Goal: Task Accomplishment & Management: Manage account settings

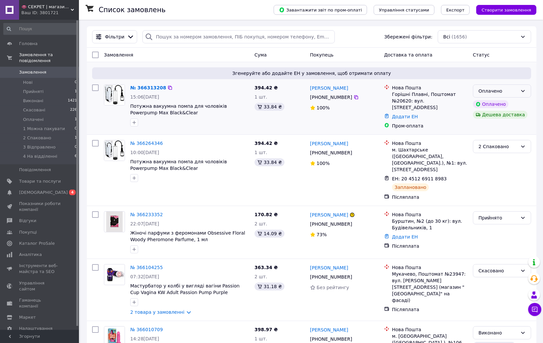
click at [490, 90] on div "Оплачено" at bounding box center [498, 91] width 39 height 7
click at [501, 105] on li "Прийнято" at bounding box center [502, 106] width 58 height 12
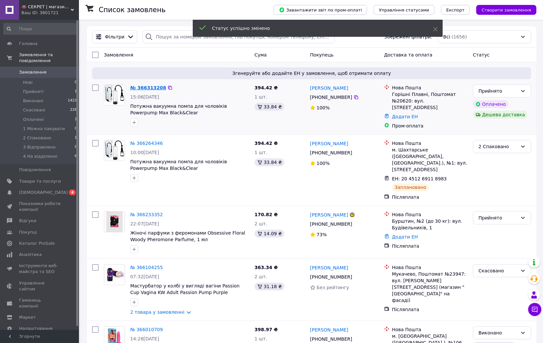
click at [139, 90] on link "№ 366313208" at bounding box center [148, 87] width 36 height 5
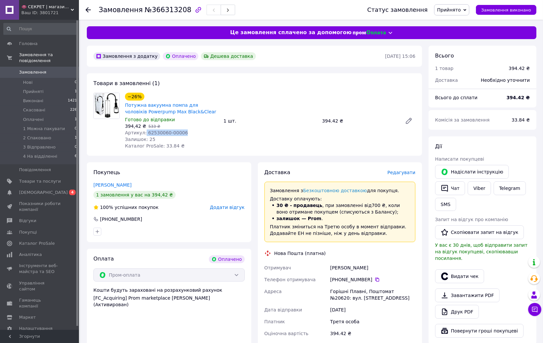
drag, startPoint x: 183, startPoint y: 132, endPoint x: 143, endPoint y: 133, distance: 39.5
click at [143, 133] on div "Артикул: 62530060-00006" at bounding box center [171, 133] width 93 height 7
click at [145, 133] on span "Артикул: 62530060-00006" at bounding box center [156, 132] width 63 height 5
copy span "62530060-00006"
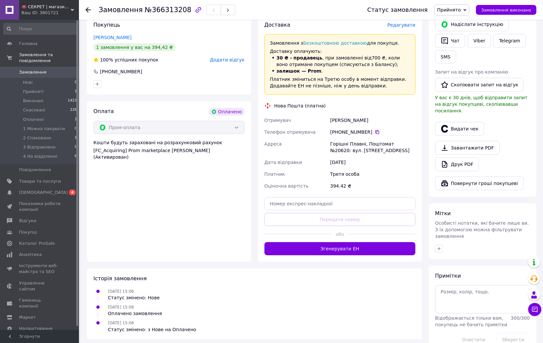
click at [332, 121] on div "Зіма Александр" at bounding box center [373, 120] width 88 height 12
copy div "Зіма"
click at [321, 249] on button "Згенерувати ЕН" at bounding box center [339, 248] width 151 height 13
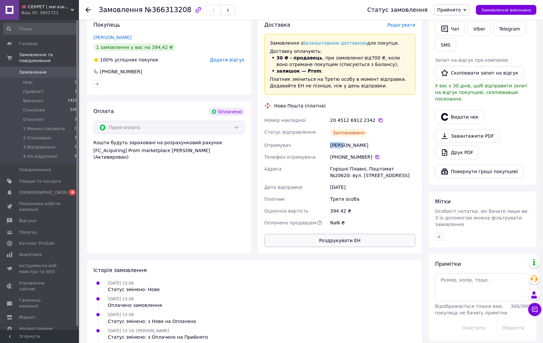
click at [327, 239] on button "Роздрукувати ЕН" at bounding box center [339, 240] width 151 height 13
drag, startPoint x: 231, startPoint y: 208, endPoint x: 314, endPoint y: 150, distance: 101.4
click at [231, 208] on div "Оплата Оплачено Пром-оплата Кошти будуть зараховані на розрахунковий рахунок [F…" at bounding box center [169, 177] width 164 height 153
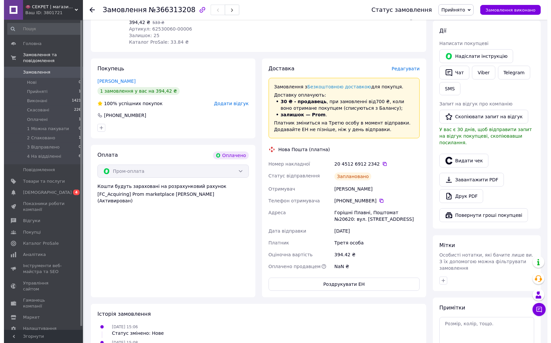
scroll to position [0, 0]
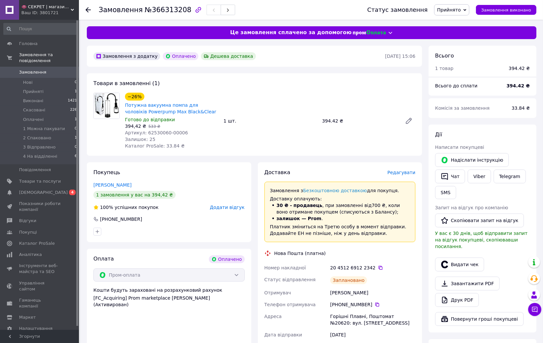
click at [451, 10] on span "Прийнято" at bounding box center [449, 9] width 24 height 5
click at [451, 66] on li "2 Спаковано" at bounding box center [459, 63] width 49 height 10
click at [481, 178] on link "Viber" at bounding box center [479, 177] width 23 height 14
click at [52, 87] on li "Прийняті 1" at bounding box center [40, 91] width 81 height 9
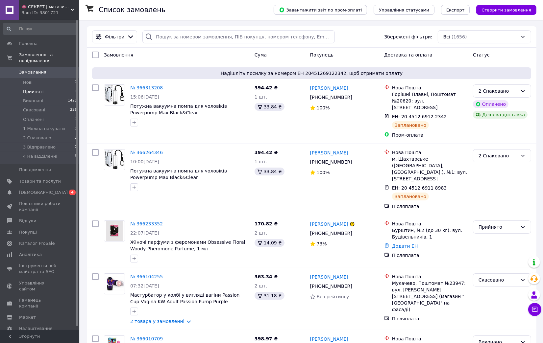
click at [57, 87] on li "Прийняті 1" at bounding box center [40, 91] width 81 height 9
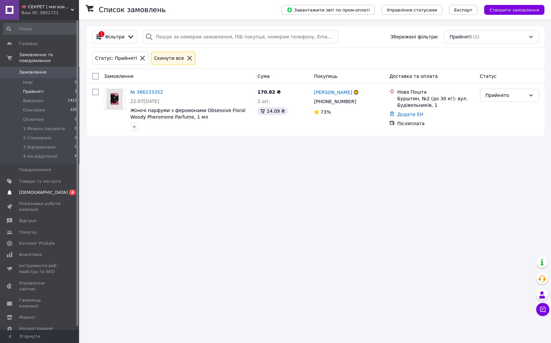
click at [35, 190] on span "[DEMOGRAPHIC_DATA]" at bounding box center [43, 193] width 49 height 6
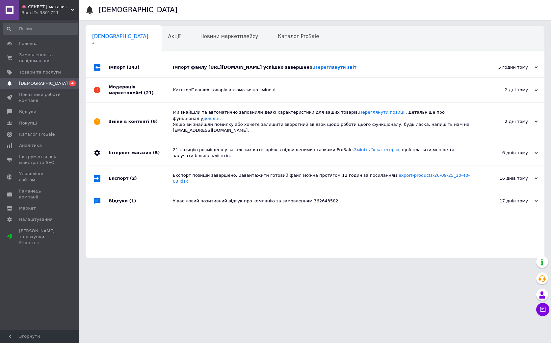
click at [250, 77] on div "Імпорт файлу [URL][DOMAIN_NAME] успішно завершено. Переглянути звіт" at bounding box center [322, 68] width 299 height 20
click at [27, 70] on span "Товари та послуги" at bounding box center [40, 72] width 42 height 6
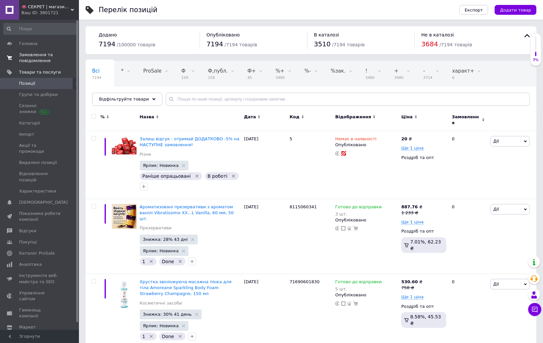
click at [39, 57] on span "Замовлення та повідомлення" at bounding box center [40, 58] width 42 height 12
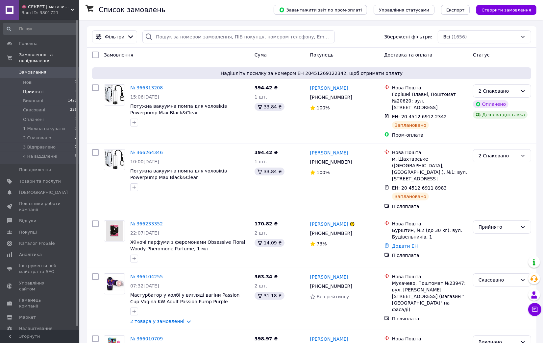
click at [30, 89] on span "Прийняті" at bounding box center [33, 92] width 20 height 6
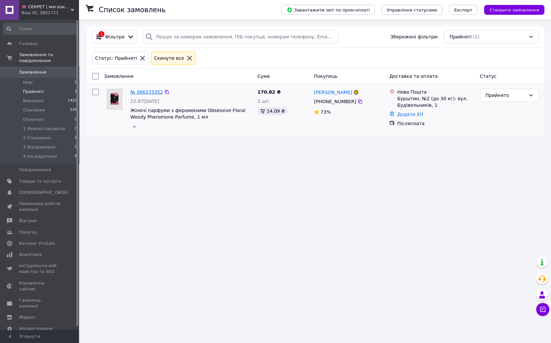
click at [140, 94] on link "№ 366233352" at bounding box center [146, 91] width 33 height 5
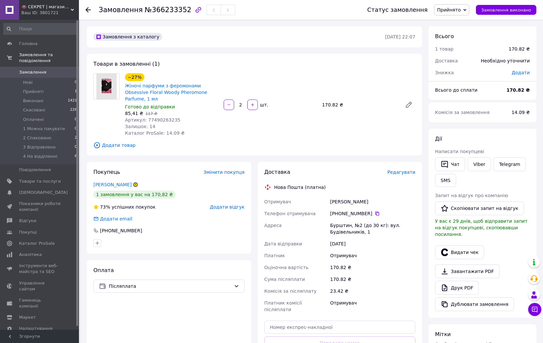
click at [337, 196] on div "[PERSON_NAME]" at bounding box center [373, 202] width 88 height 12
copy div "Драгун"
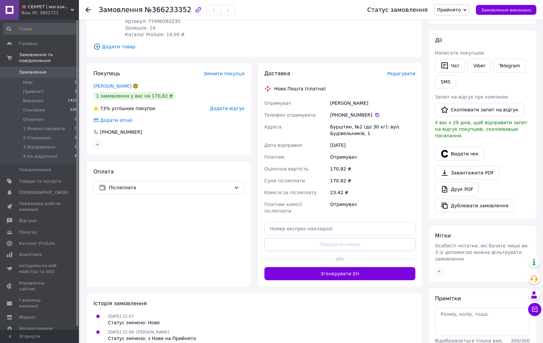
click at [356, 268] on div "Доставка Редагувати Нова Пошта (платна) Отримувач [PERSON_NAME] Телефон отримув…" at bounding box center [340, 175] width 164 height 224
click at [353, 267] on button "Згенерувати ЕН" at bounding box center [339, 273] width 151 height 13
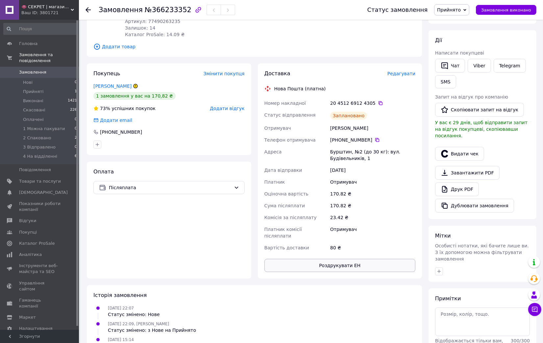
click at [346, 259] on button "Роздрукувати ЕН" at bounding box center [339, 265] width 151 height 13
click at [279, 122] on div "Отримувач" at bounding box center [296, 128] width 66 height 12
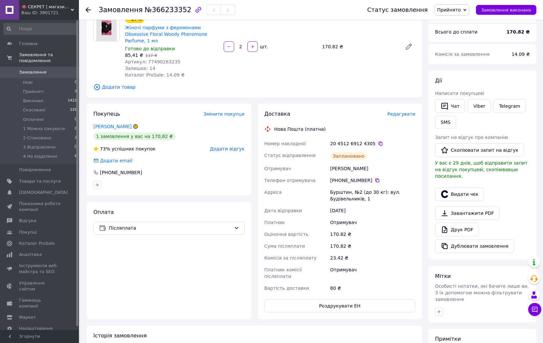
scroll to position [0, 0]
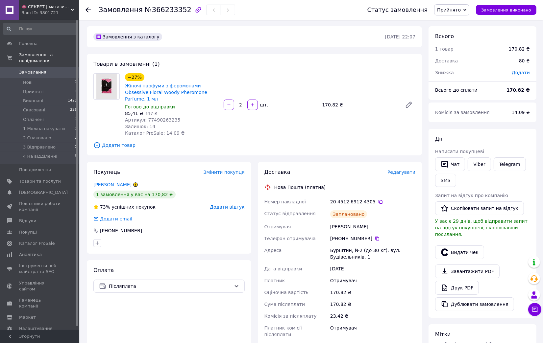
click at [455, 9] on span "Прийнято" at bounding box center [449, 9] width 24 height 5
click at [461, 64] on li "2 Спаковано" at bounding box center [459, 63] width 49 height 10
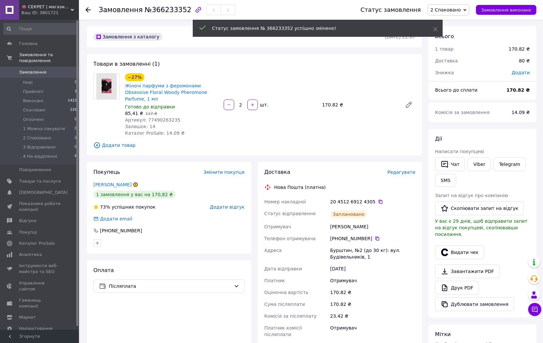
click at [161, 117] on span "Артикул: 77490263235" at bounding box center [153, 119] width 56 height 5
copy span "77490263235"
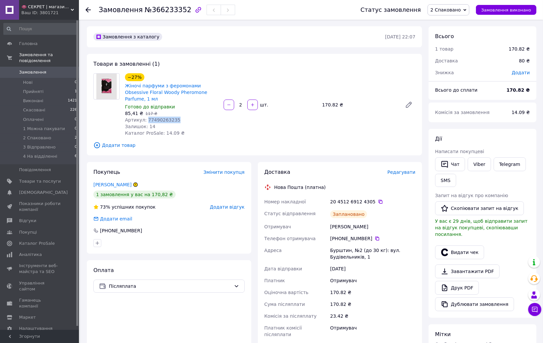
click at [34, 69] on span "Замовлення" at bounding box center [32, 72] width 27 height 6
